Goal: Task Accomplishment & Management: Use online tool/utility

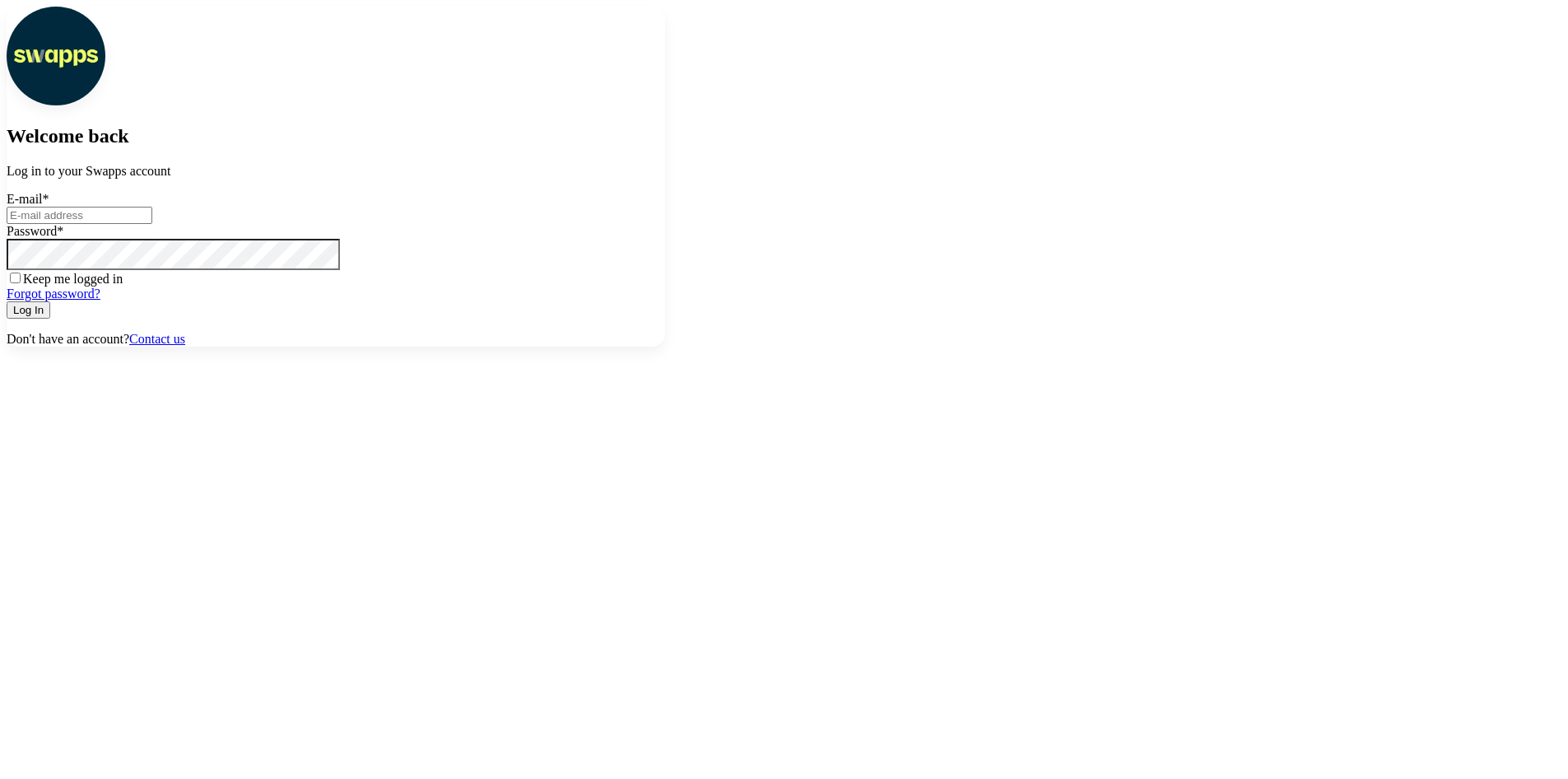
click at [153, 224] on input "E-mail *" at bounding box center [79, 215] width 146 height 17
type input "andres@gmail.com"
click at [6, 301] on button "Log In" at bounding box center [28, 309] width 43 height 17
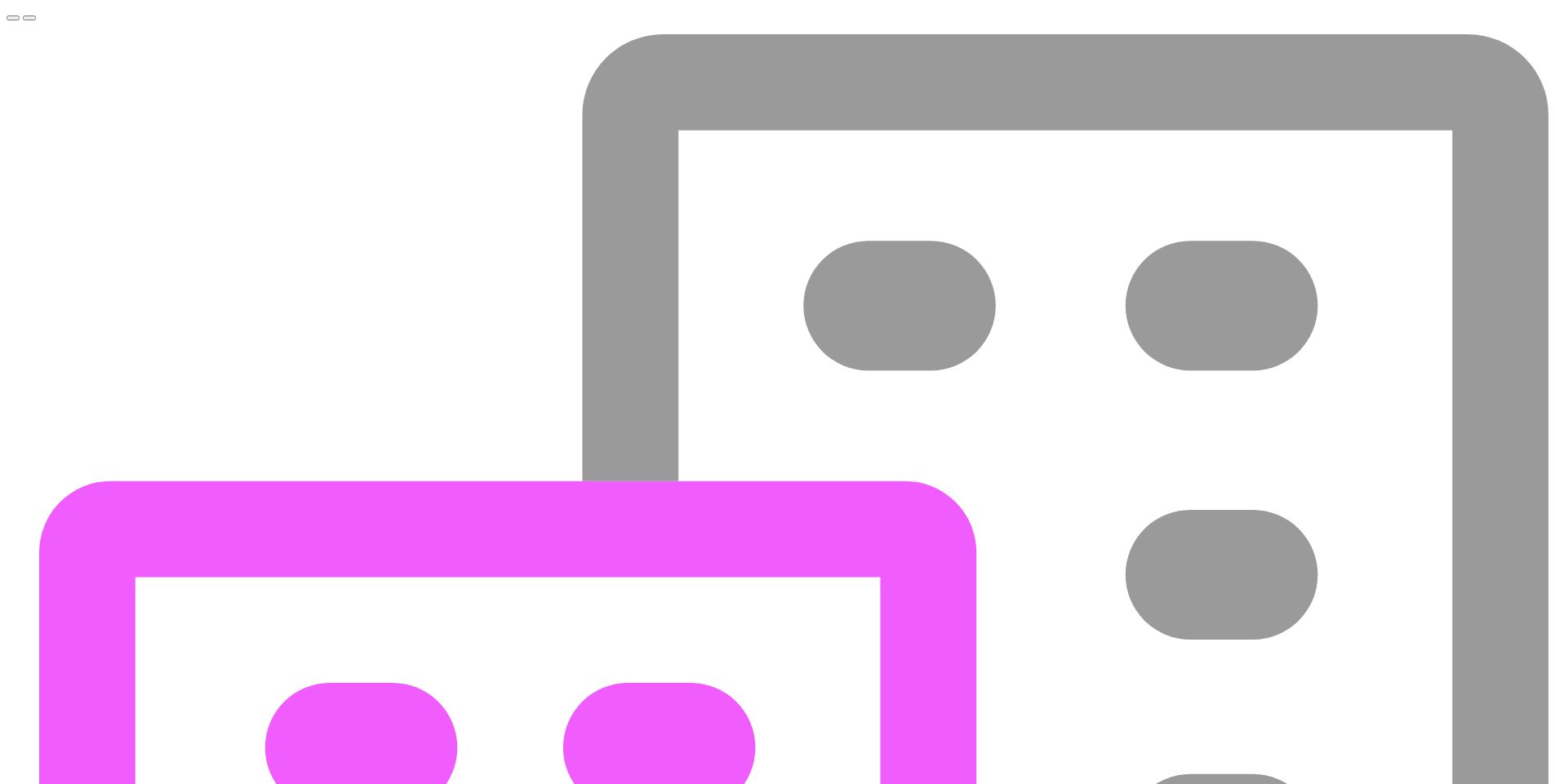
click at [13, 18] on span "Toggle navigation menu" at bounding box center [13, 18] width 0 height 0
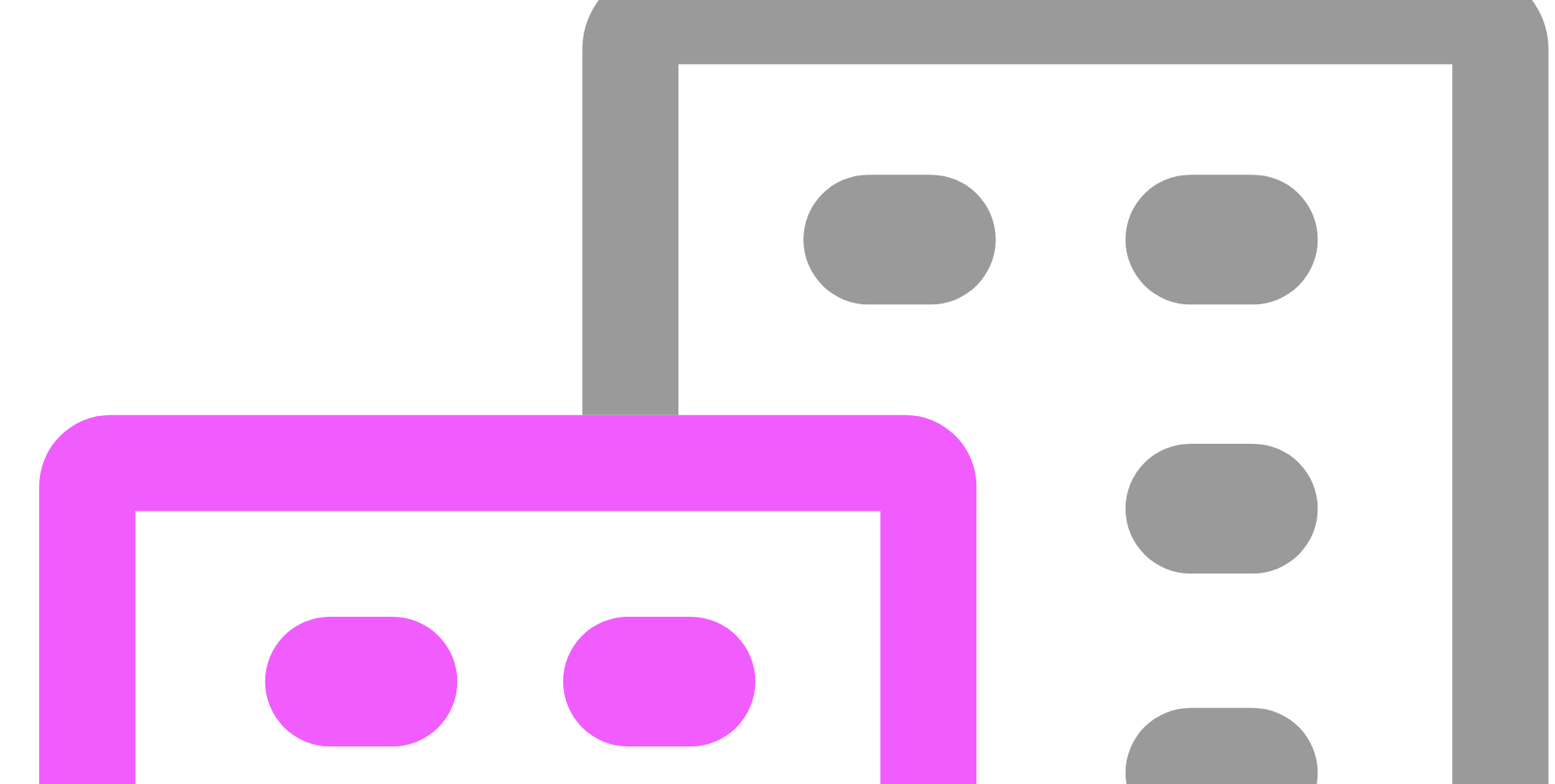
scroll to position [294, 0]
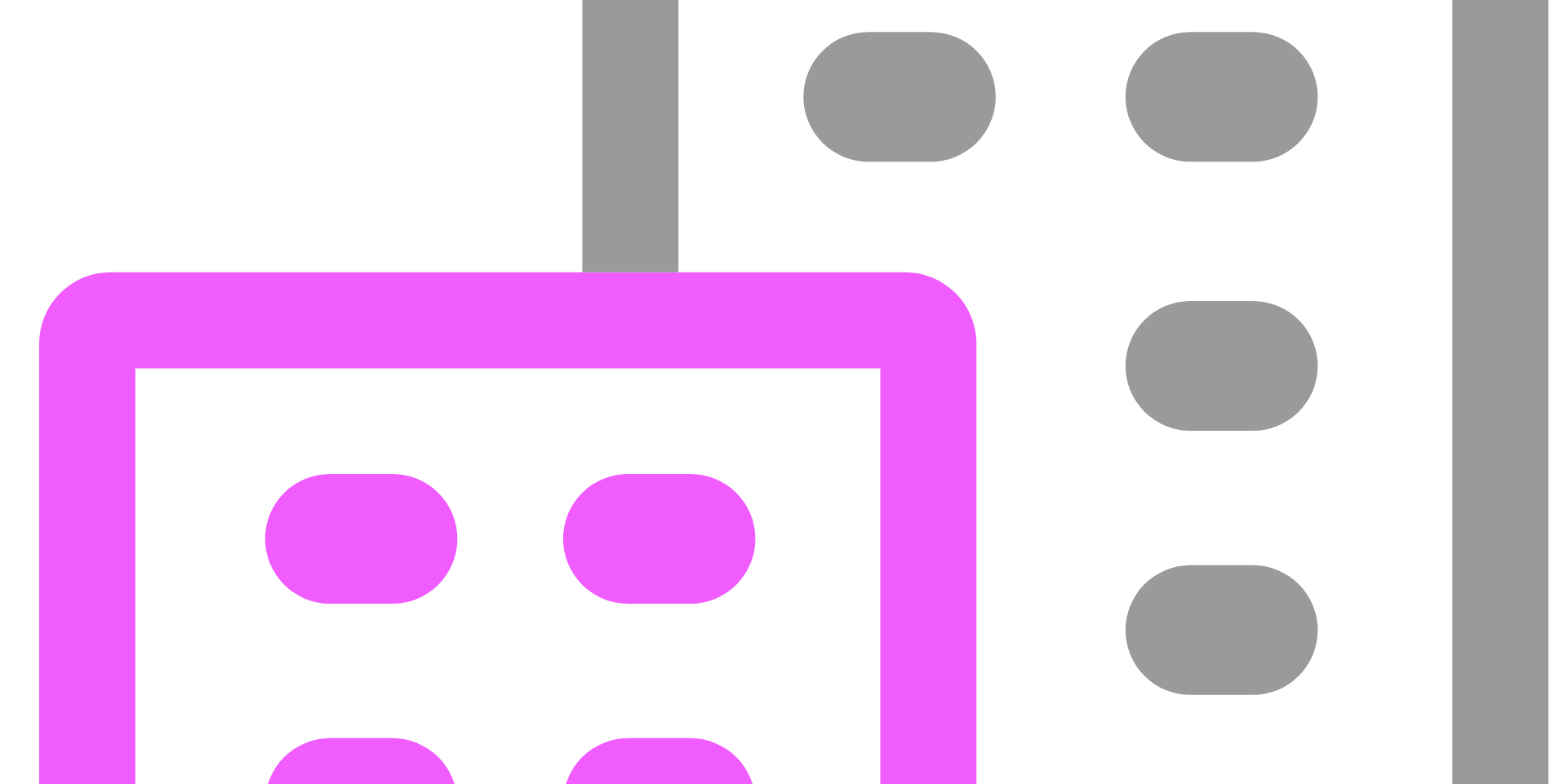
scroll to position [196, 0]
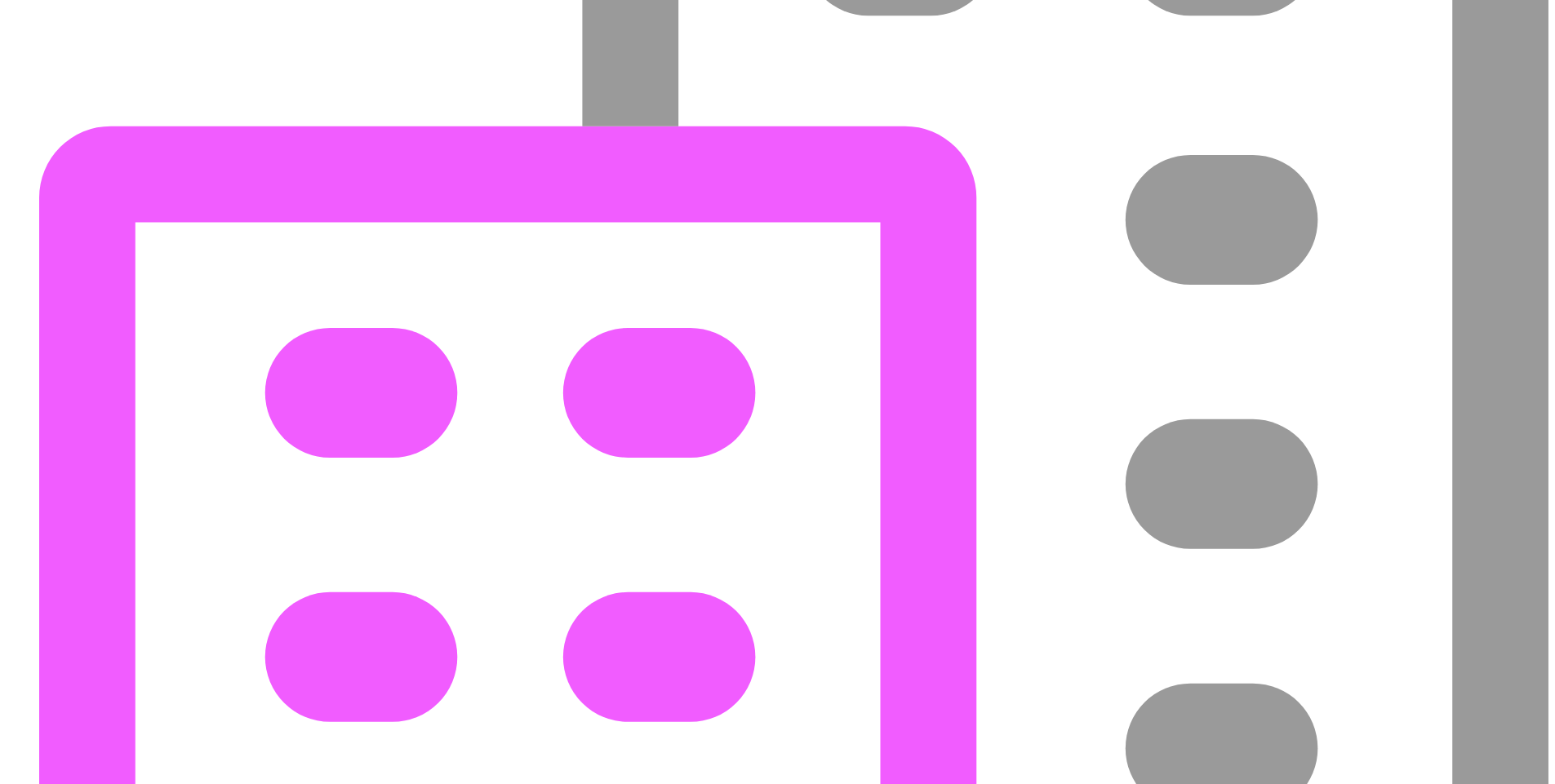
scroll to position [0, 0]
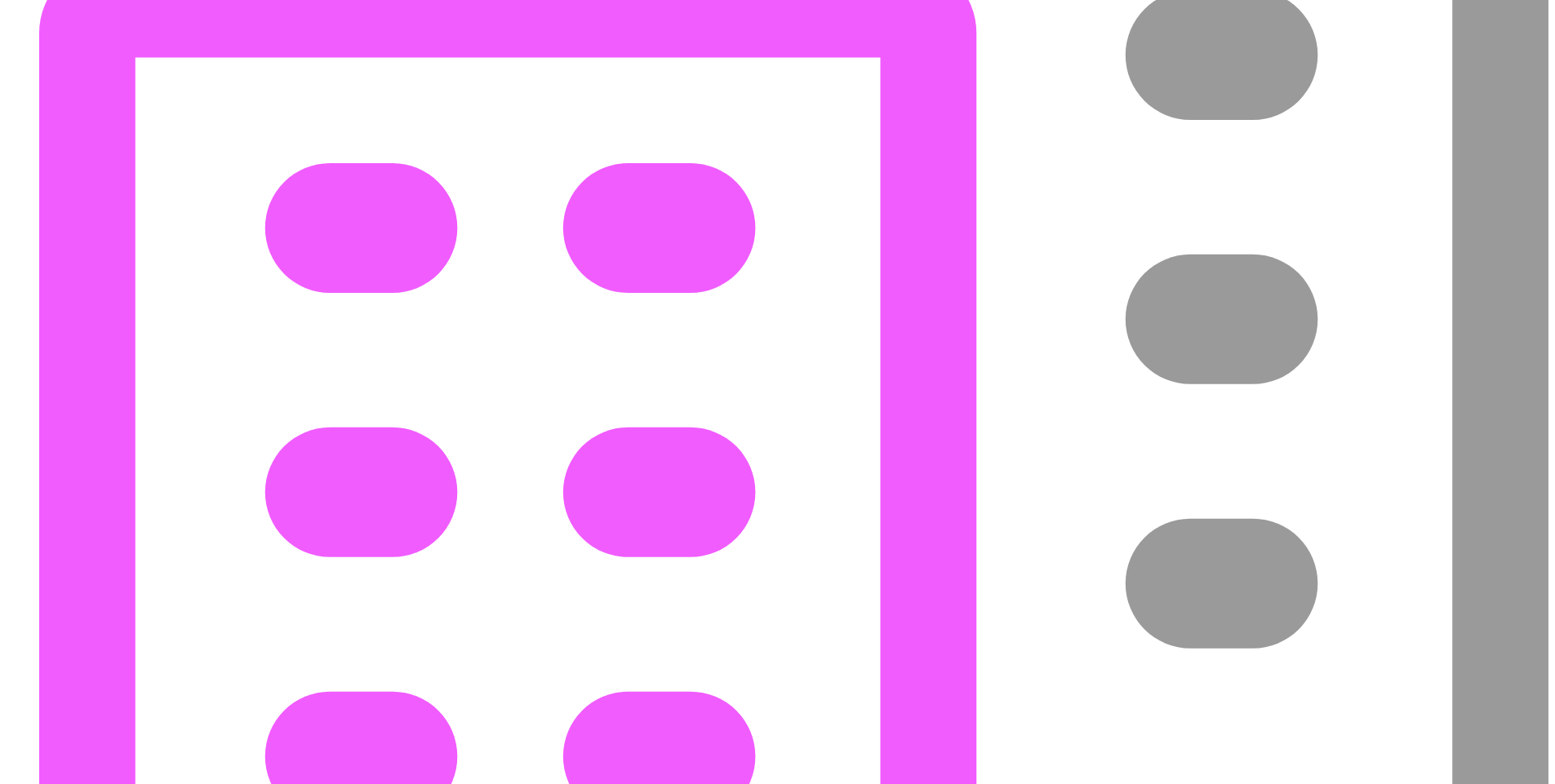
scroll to position [588, 0]
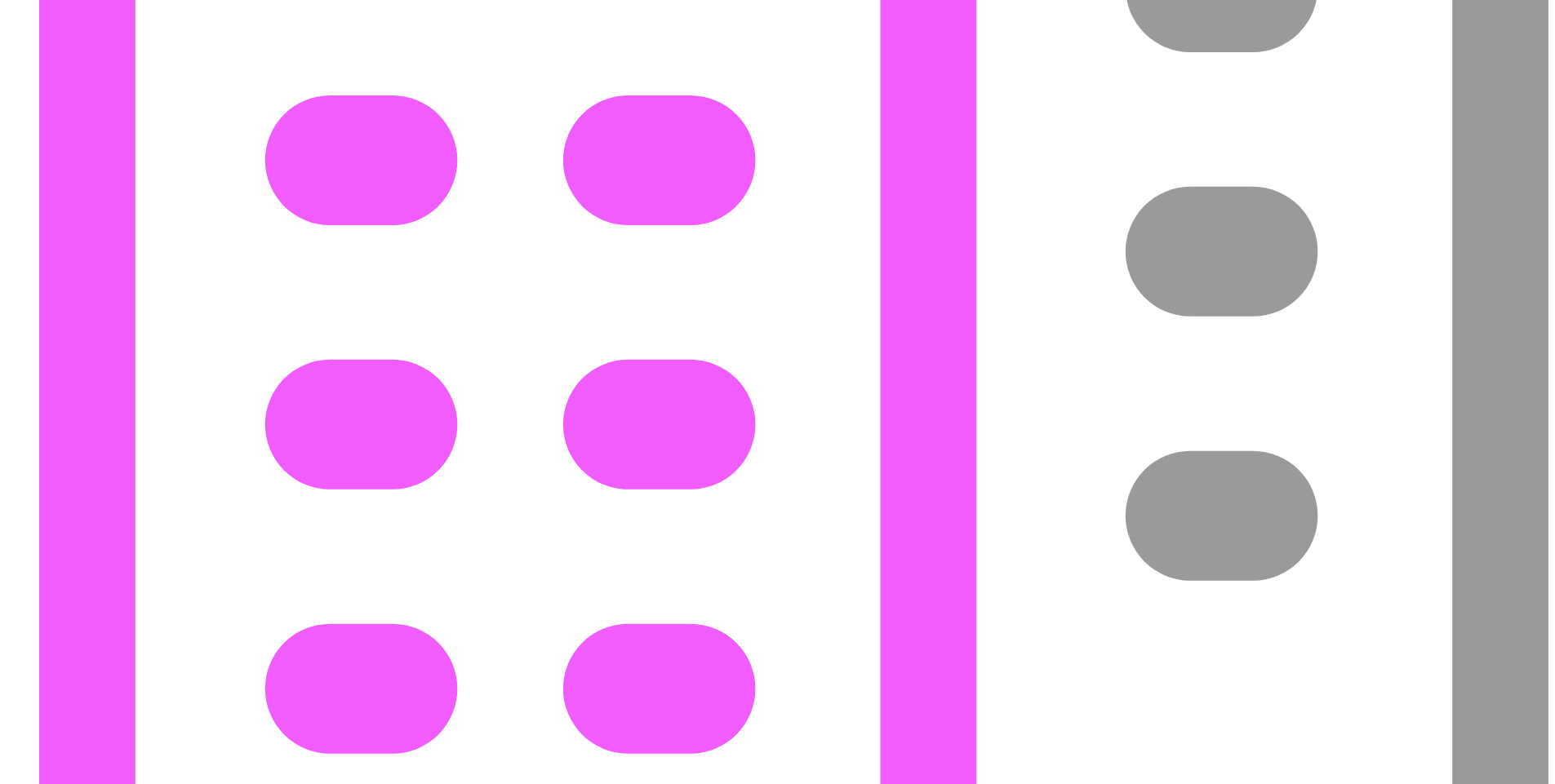
drag, startPoint x: 1119, startPoint y: 360, endPoint x: 115, endPoint y: 219, distance: 1013.9
copy div "Servicios Presupuesto Servicios Tipo de presupuesto Fecha de Inicio Fecha de Fi…"
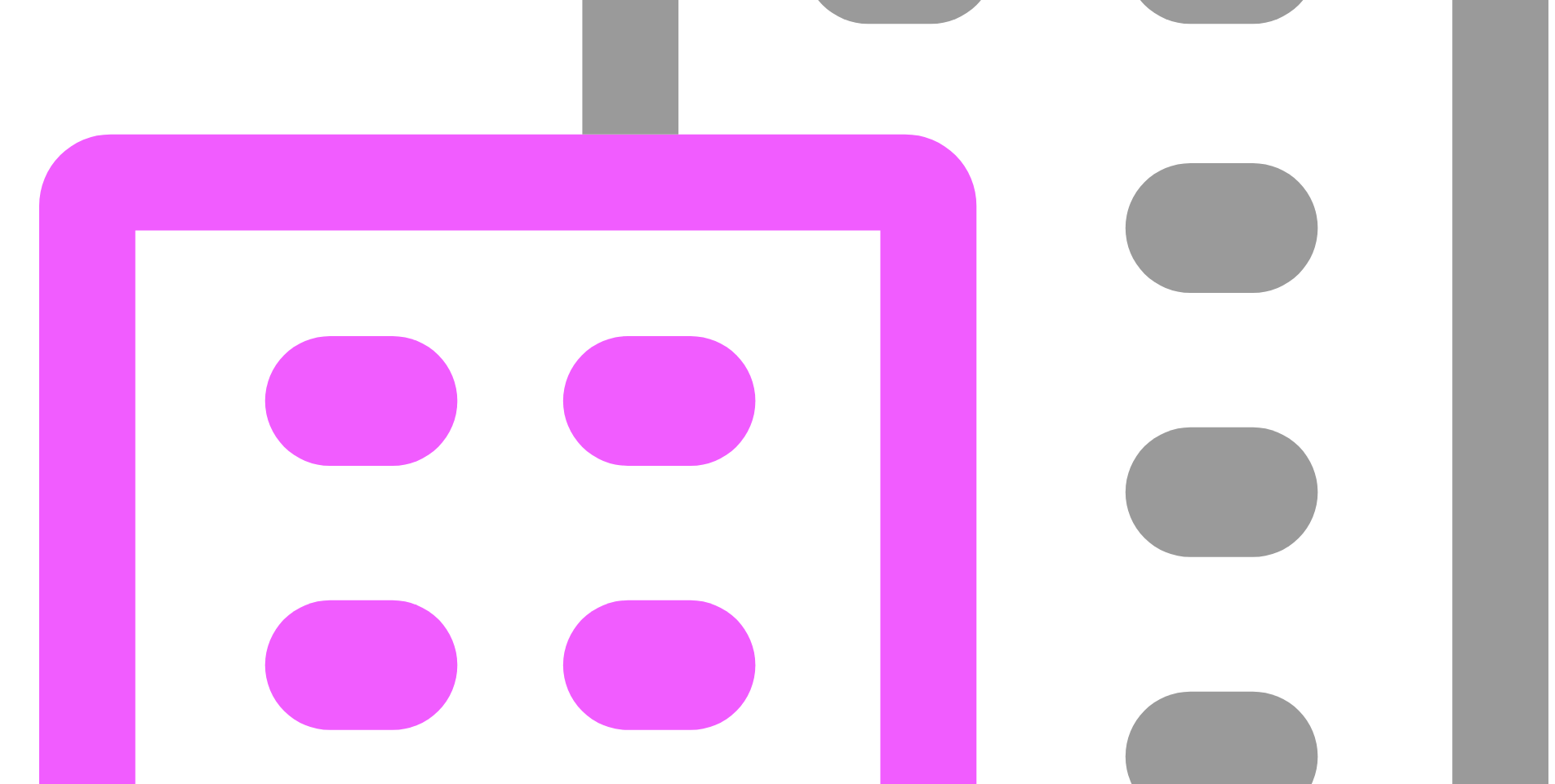
scroll to position [0, 0]
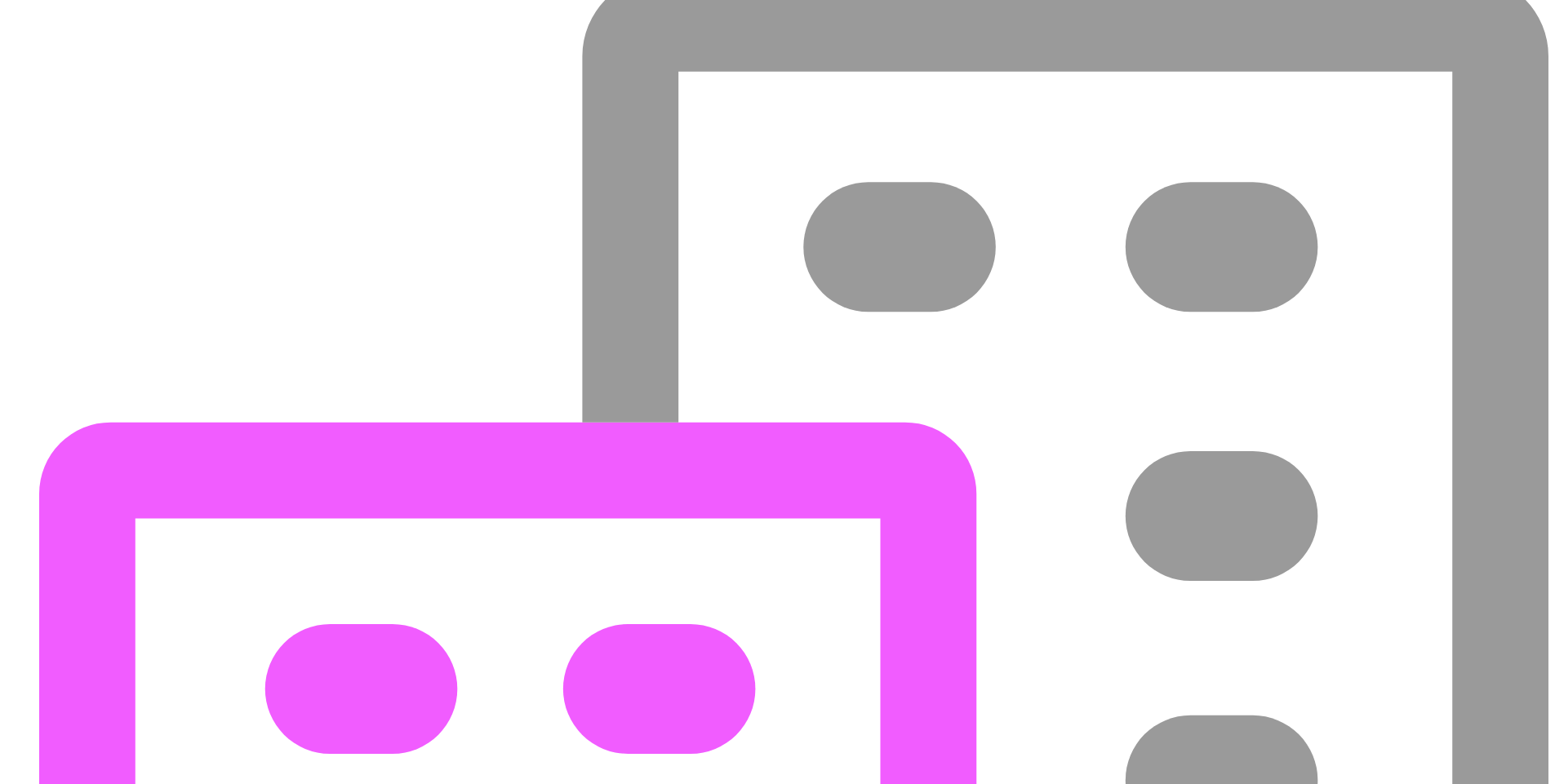
scroll to position [196, 0]
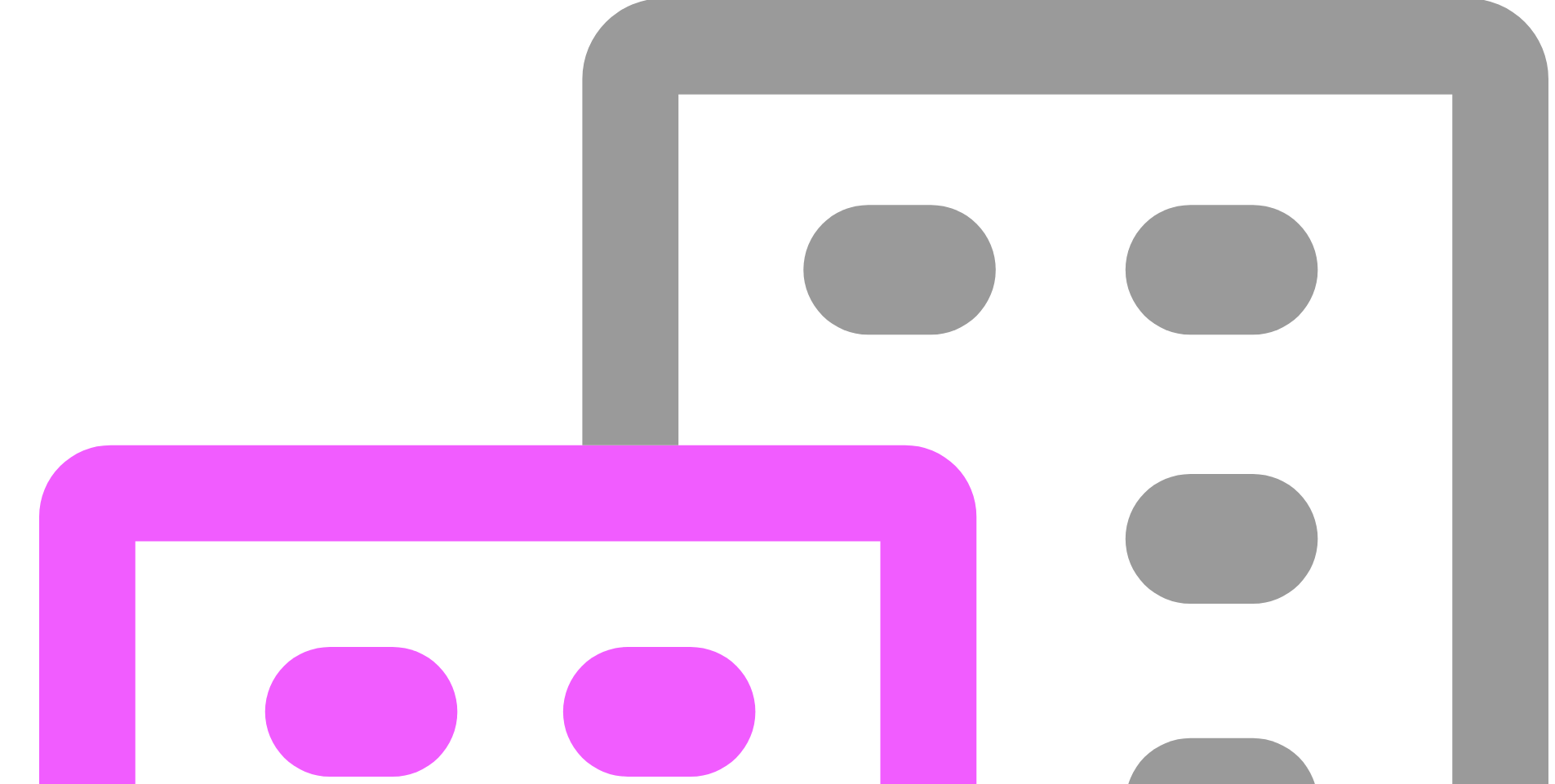
scroll to position [98, 0]
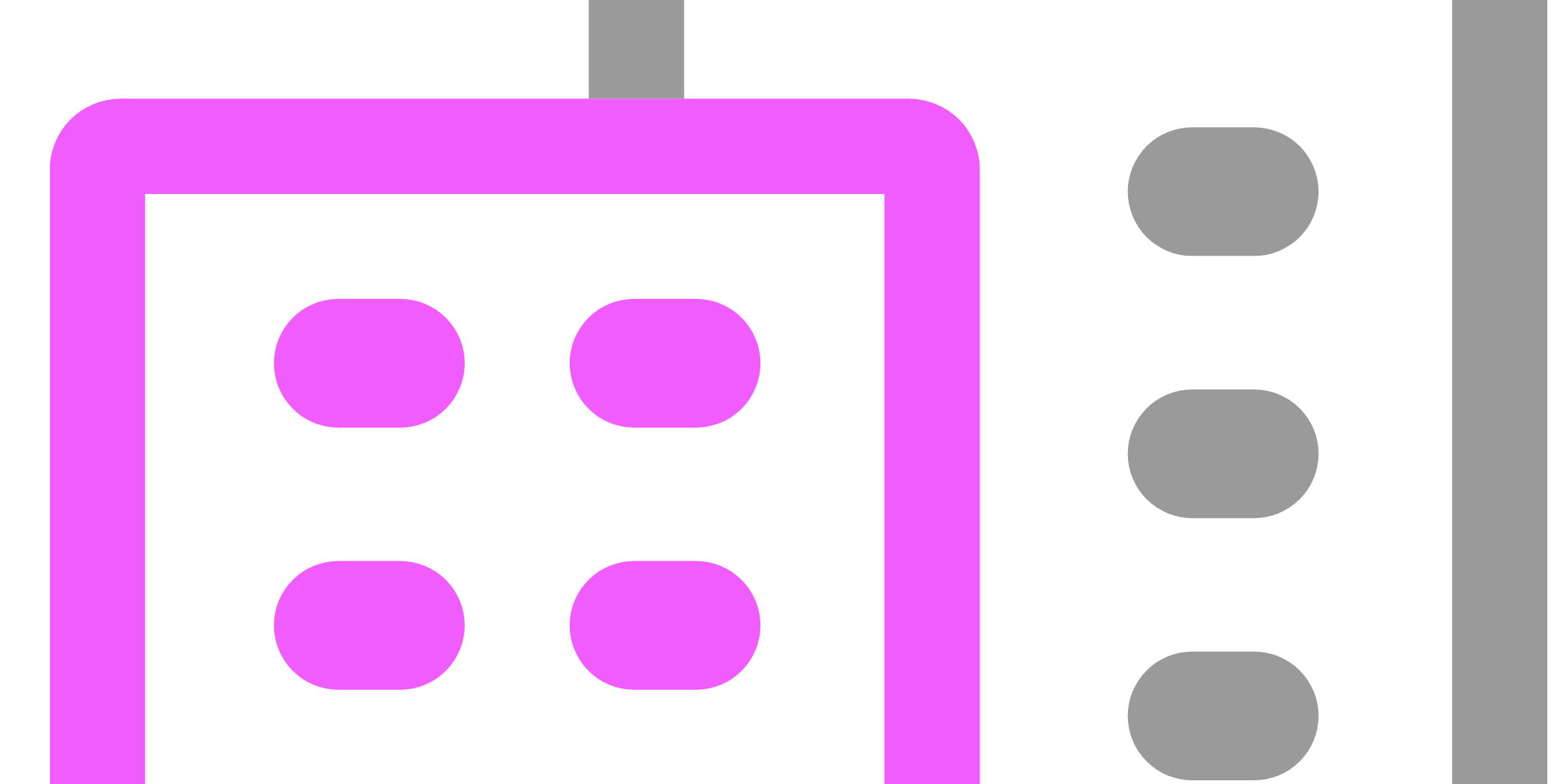
scroll to position [63, 0]
